Goal: Entertainment & Leisure: Consume media (video, audio)

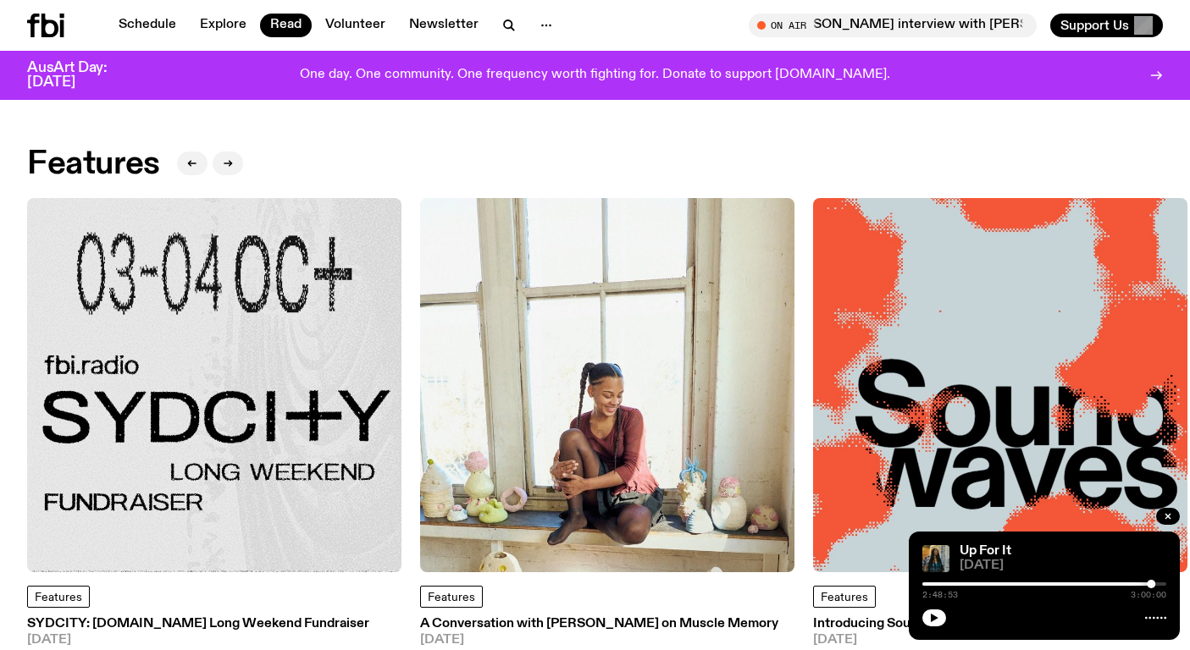
scroll to position [1542, 0]
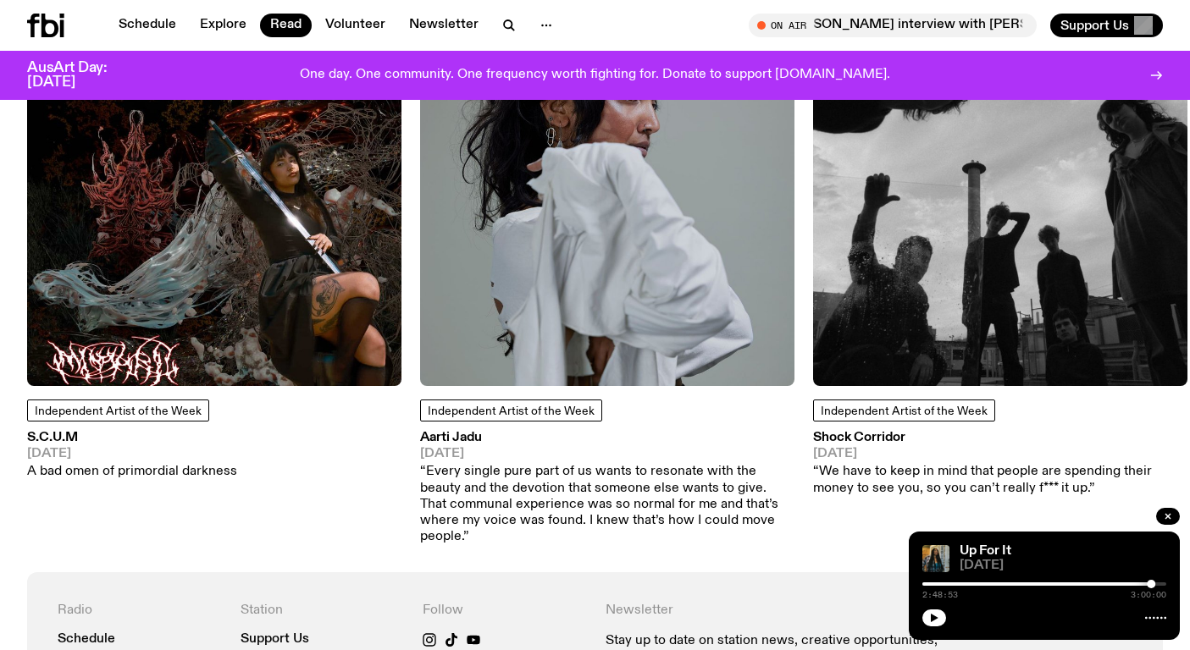
click at [44, 20] on icon at bounding box center [49, 26] width 17 height 24
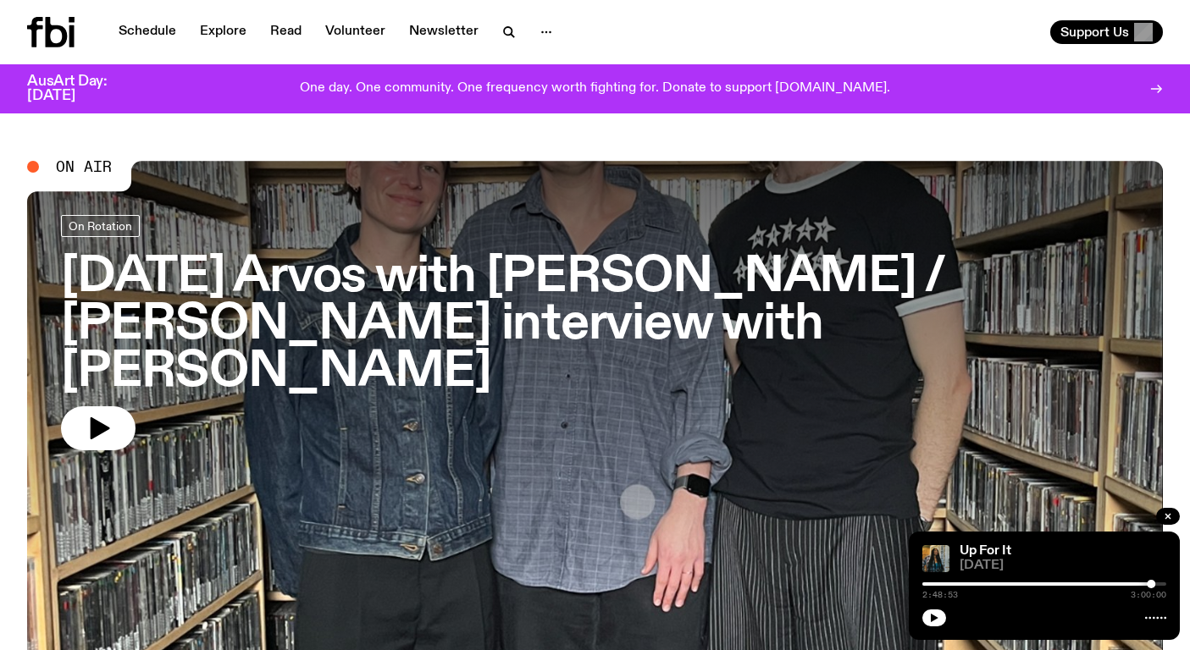
click at [355, 296] on h3 "[DATE] Arvos with [PERSON_NAME] / [PERSON_NAME] interview with [PERSON_NAME]" at bounding box center [595, 324] width 1068 height 141
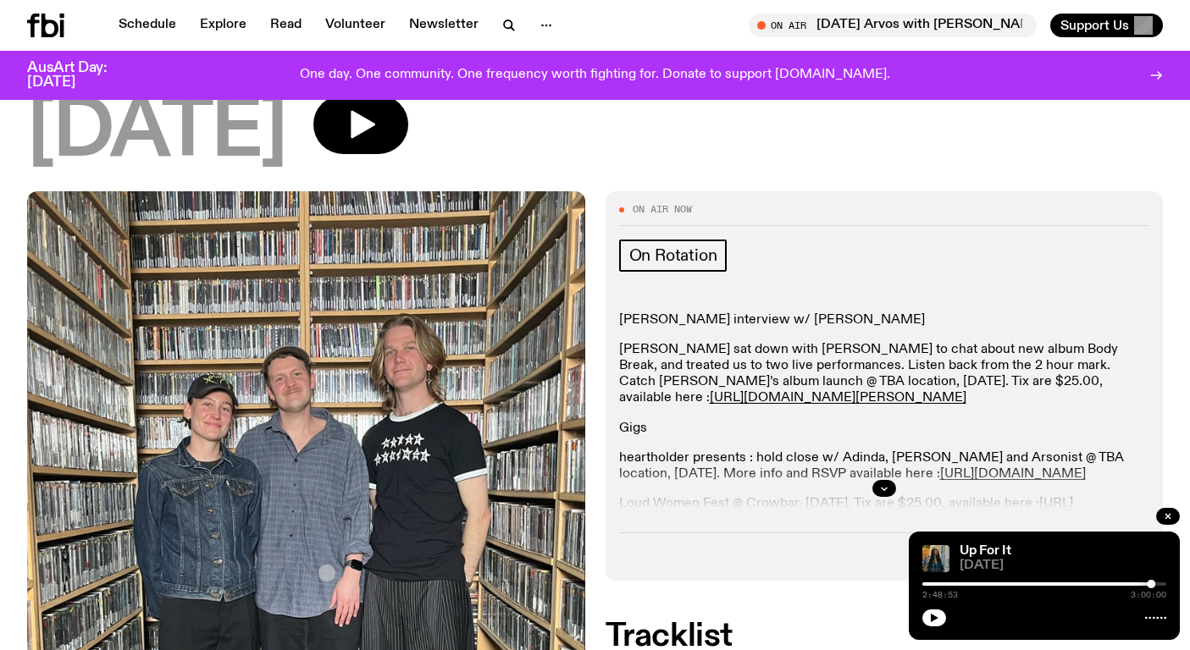
scroll to position [365, 0]
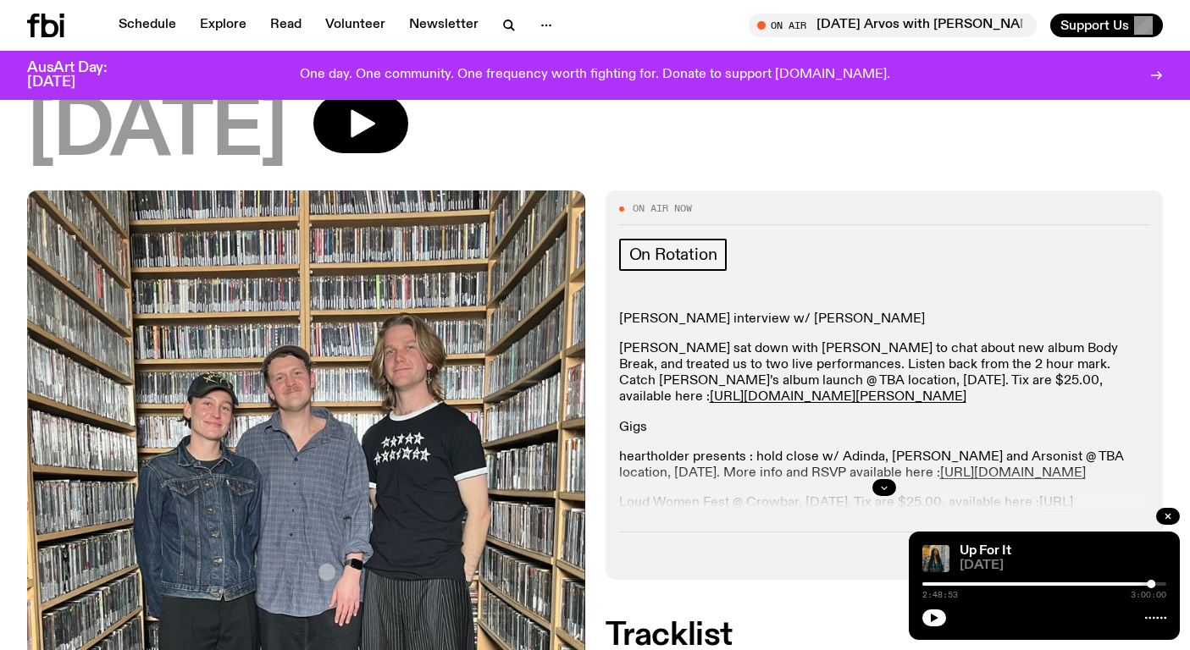
click at [880, 479] on button "button" at bounding box center [884, 487] width 24 height 17
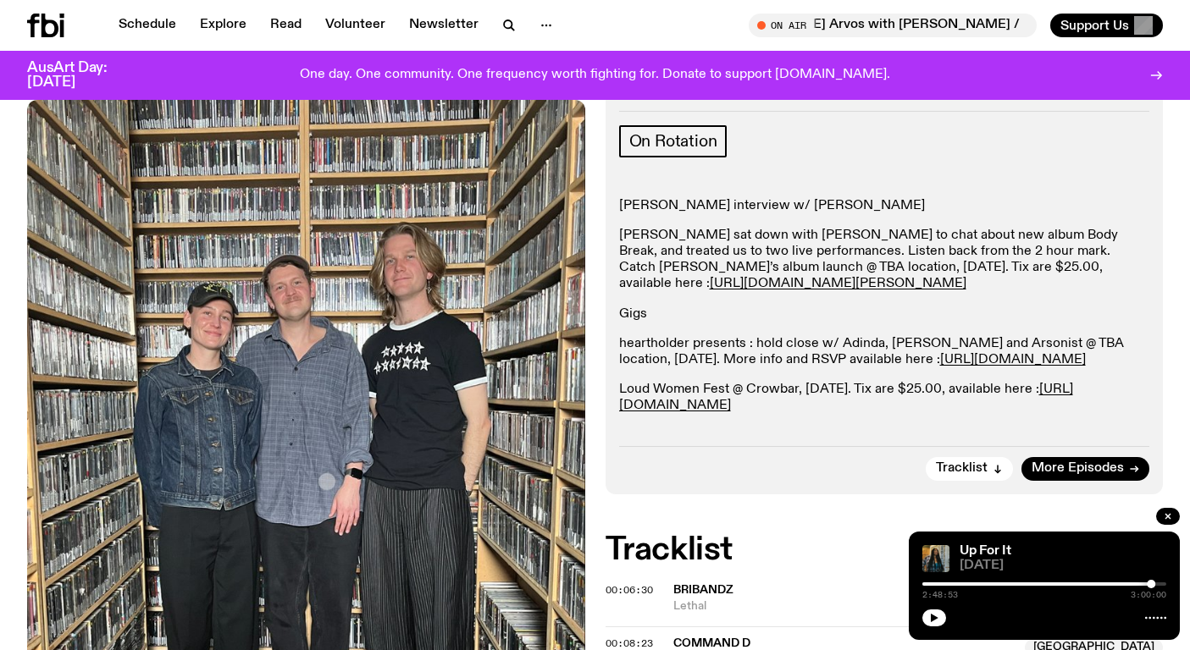
scroll to position [473, 0]
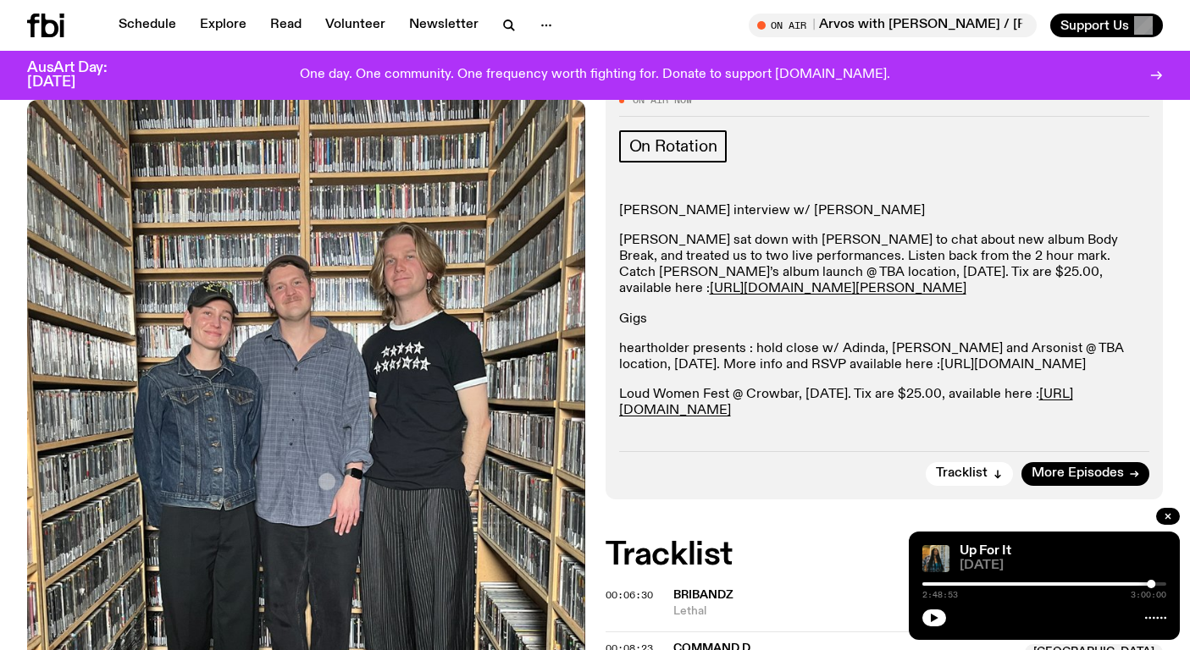
click at [959, 358] on link "[URL][DOMAIN_NAME]" at bounding box center [1013, 365] width 146 height 14
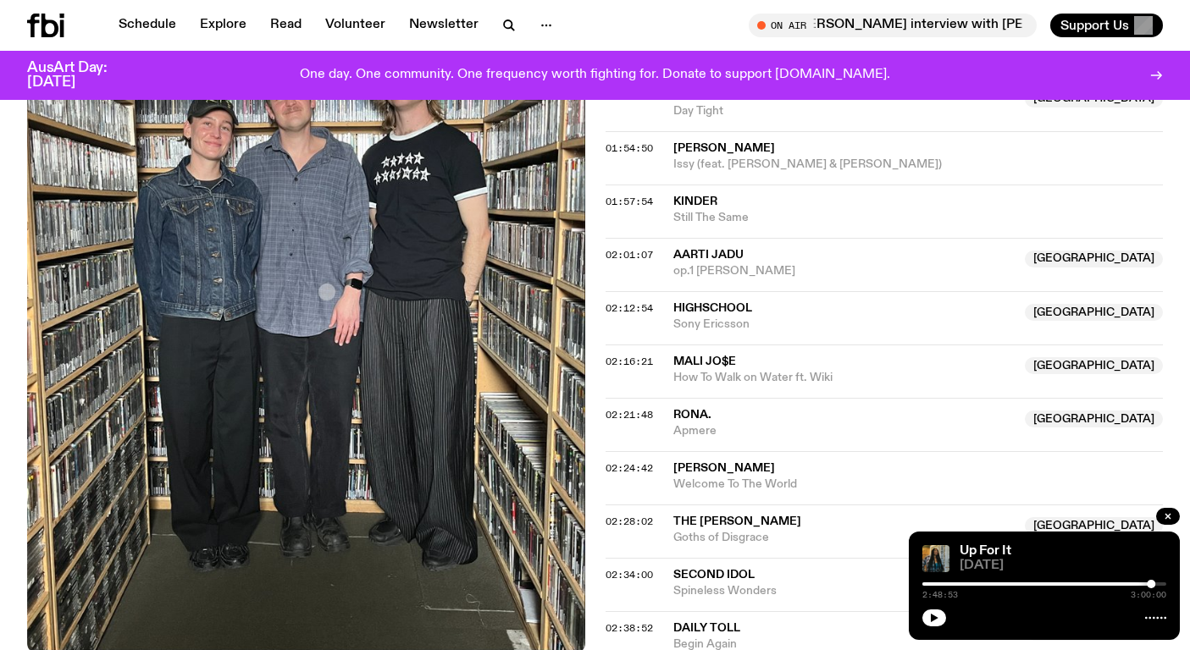
scroll to position [2103, 0]
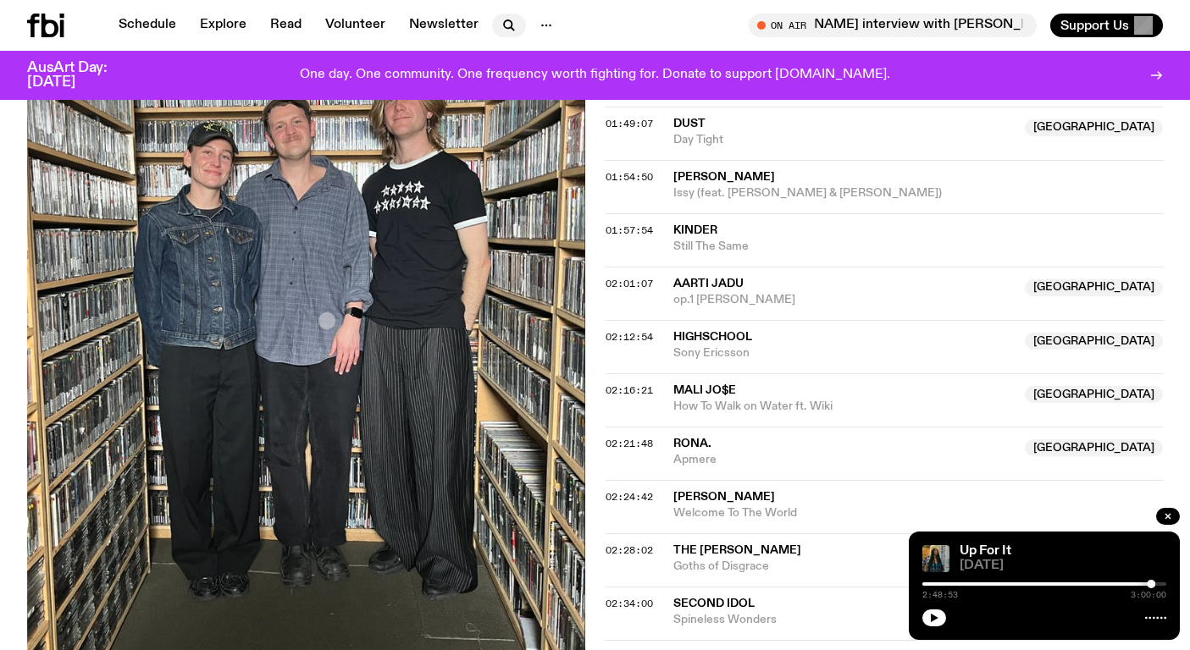
click at [500, 29] on icon "button" at bounding box center [509, 25] width 20 height 20
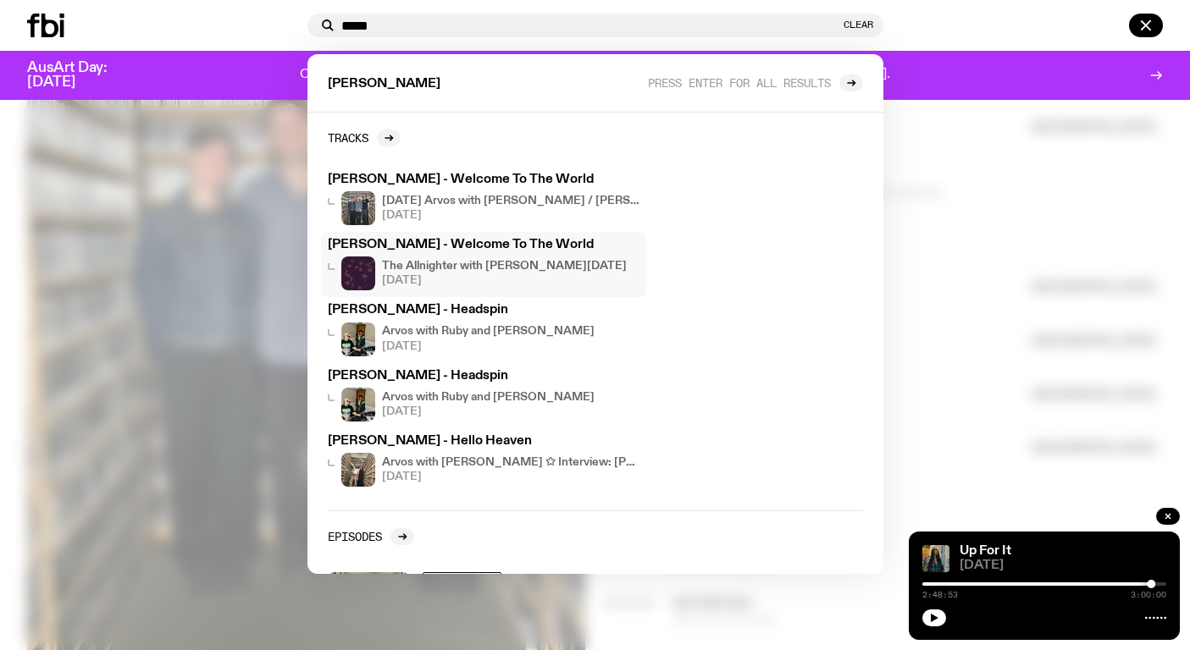
type input "*****"
click at [524, 270] on h4 "The Allnighter with [PERSON_NAME][DATE]" at bounding box center [504, 266] width 245 height 11
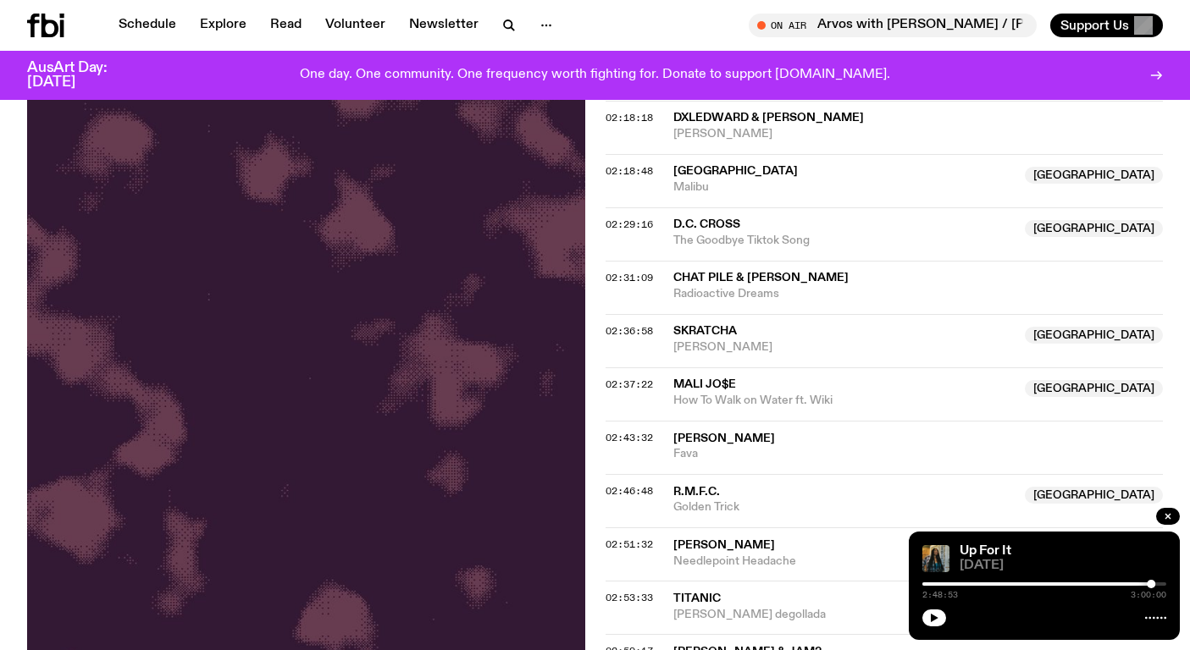
scroll to position [2195, 0]
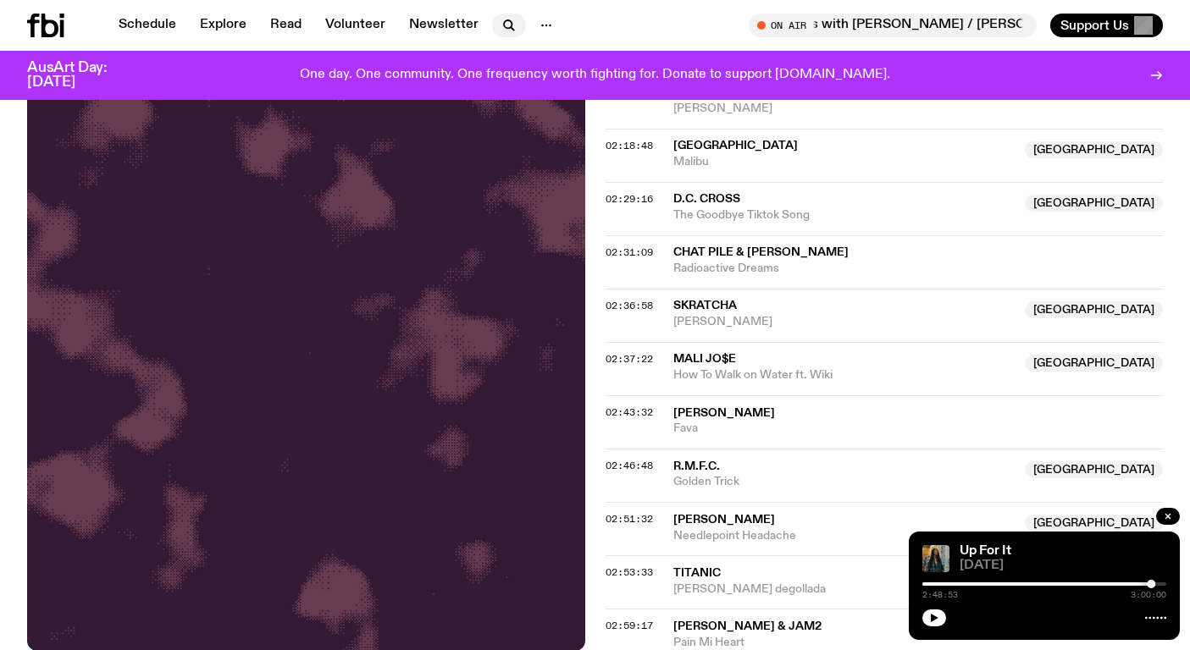
click at [501, 14] on button "button" at bounding box center [509, 26] width 34 height 24
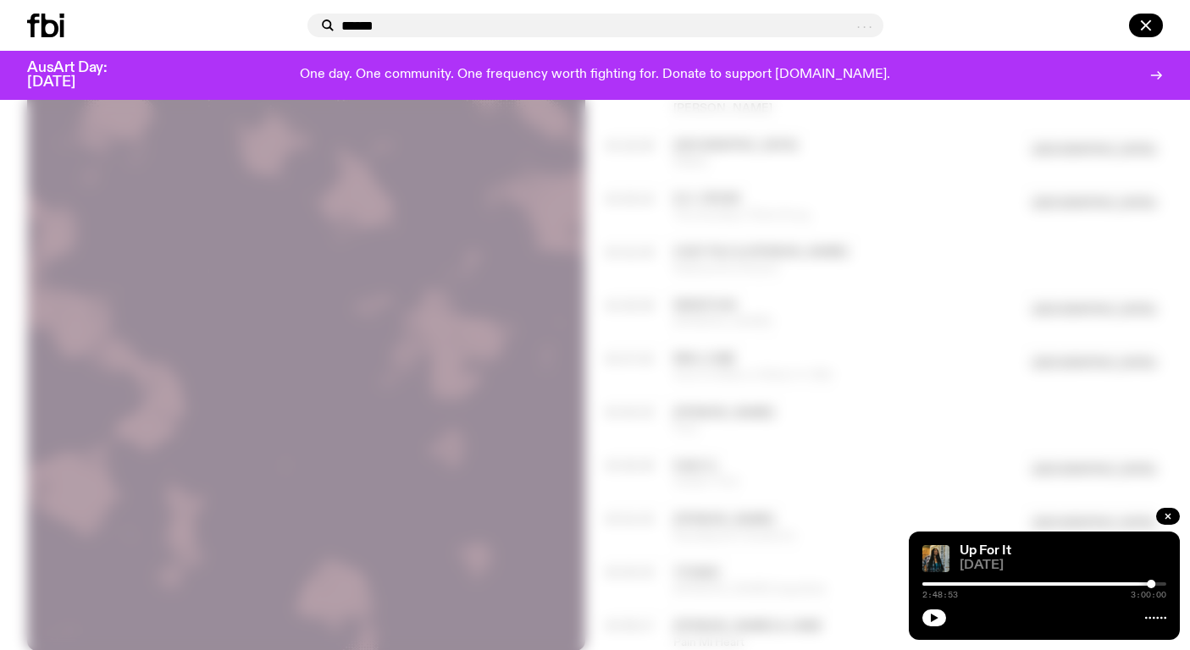
type input "*******"
